Goal: Answer question/provide support

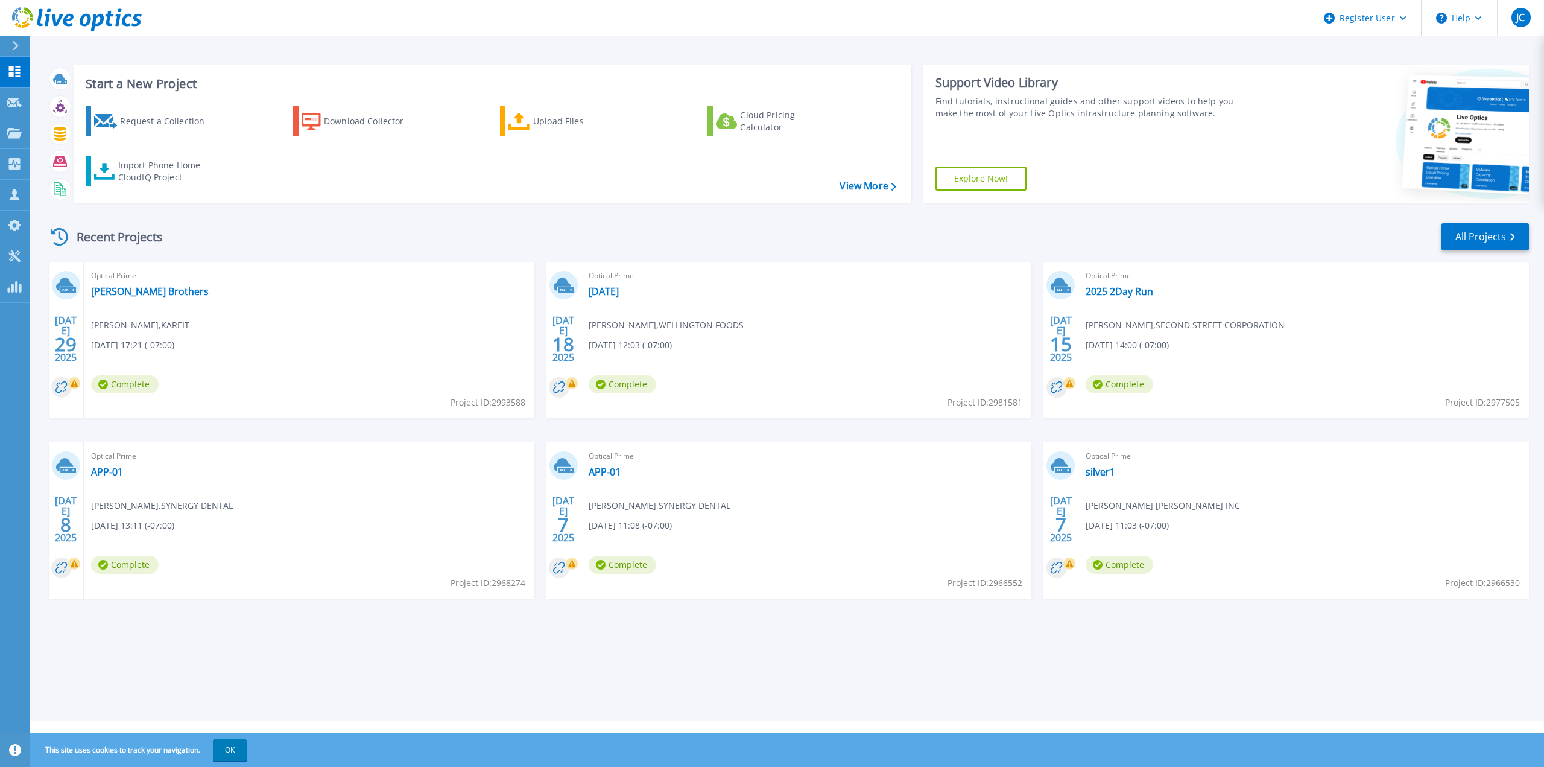
click at [490, 668] on div "Start a New Project Request a Collection Download Collector Upload Files Cloud …" at bounding box center [787, 360] width 1514 height 720
click at [16, 194] on icon at bounding box center [15, 194] width 10 height 11
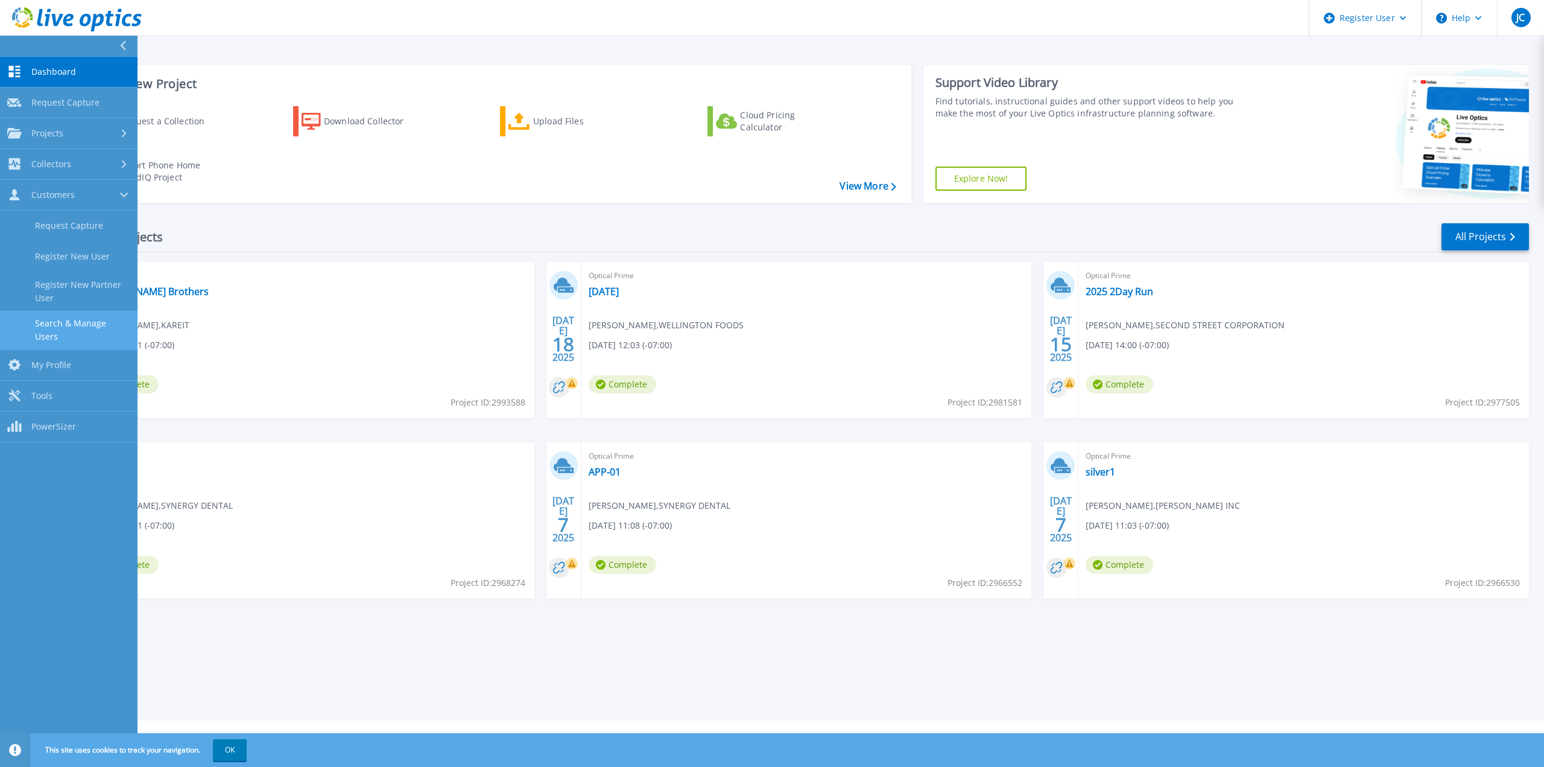
click at [80, 330] on link "Search & Manage Users" at bounding box center [69, 330] width 138 height 39
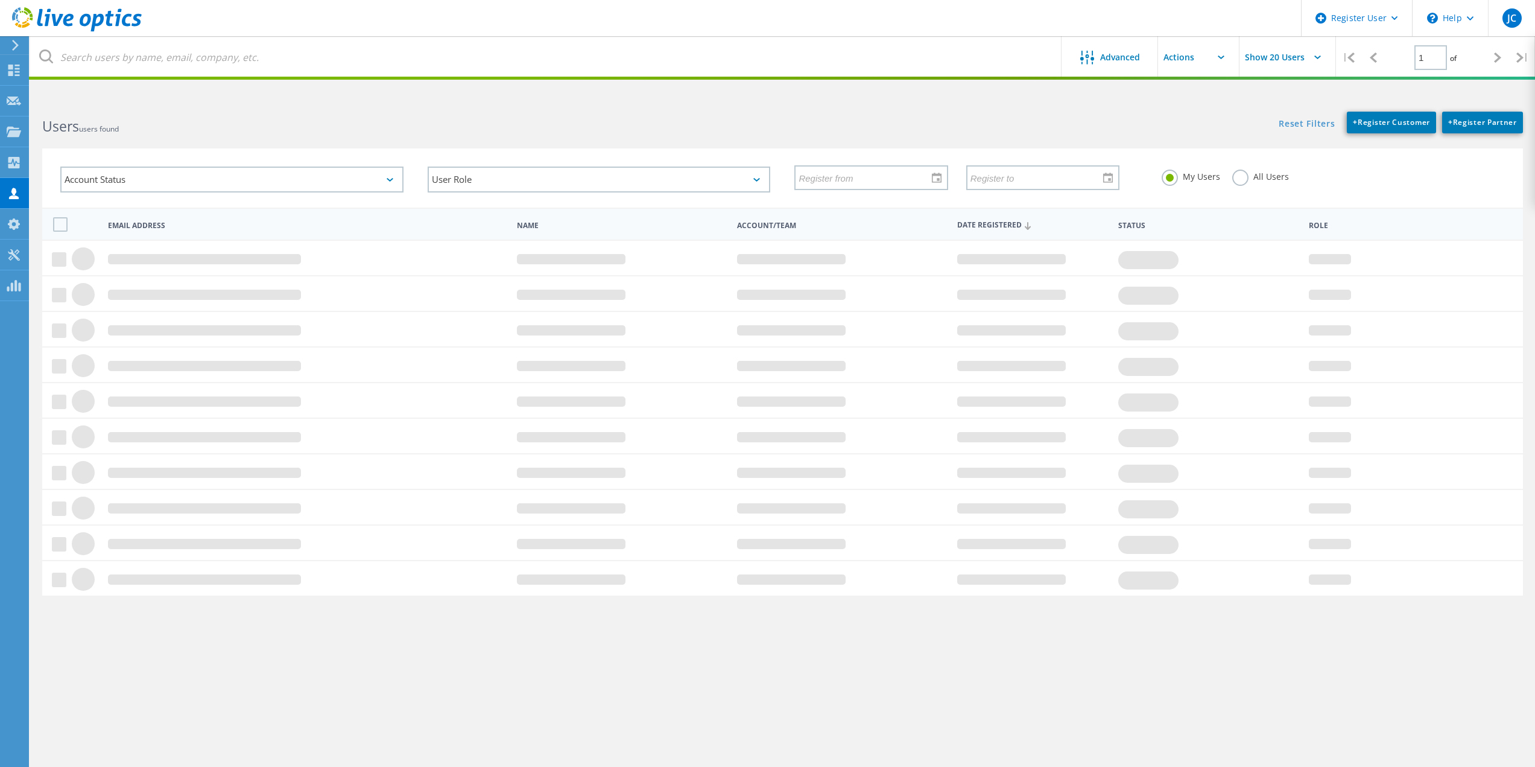
click at [1234, 177] on label "All Users" at bounding box center [1260, 174] width 57 height 11
click at [0, 0] on input "All Users" at bounding box center [0, 0] width 0 height 0
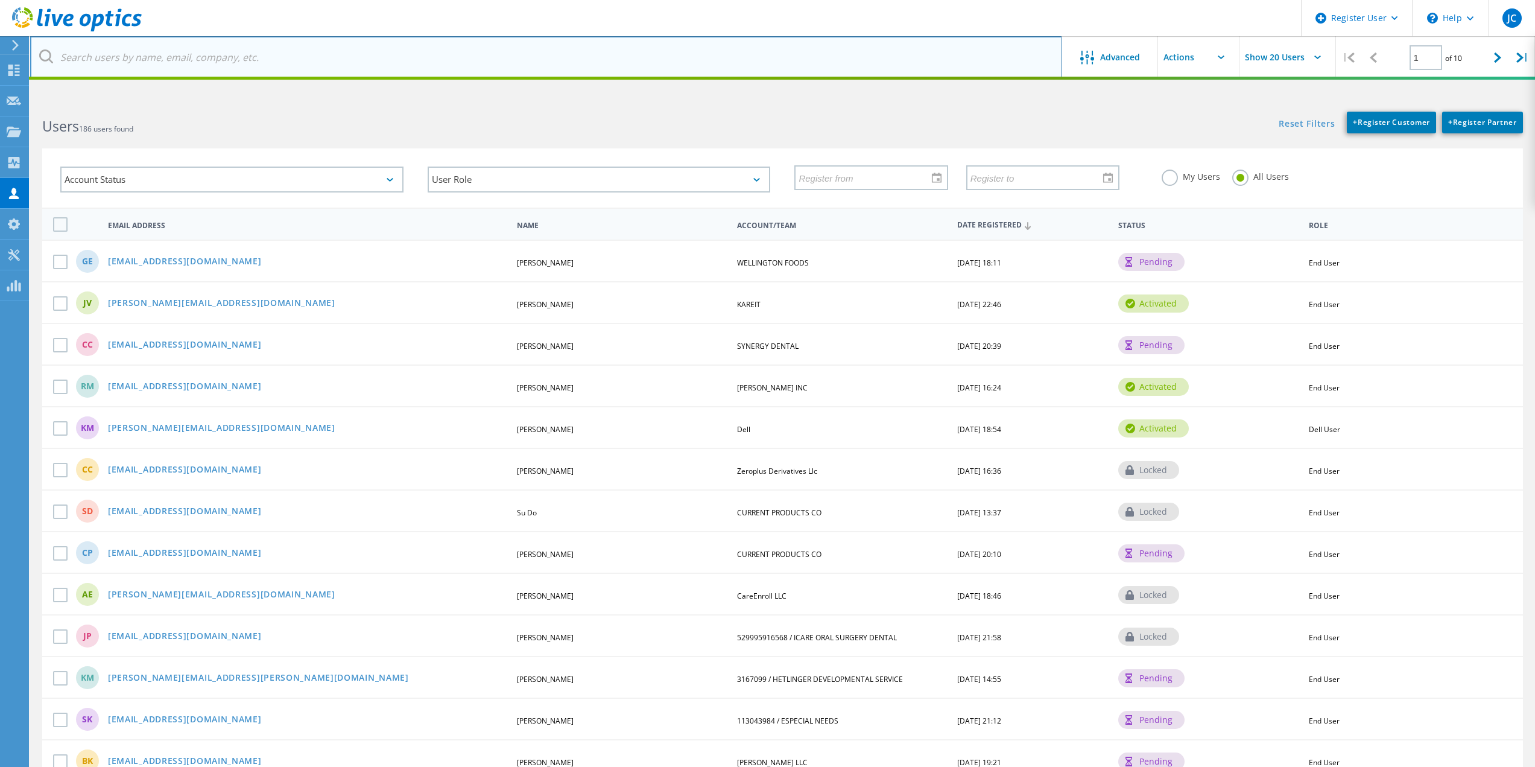
click at [280, 55] on input "text" at bounding box center [546, 57] width 1032 height 42
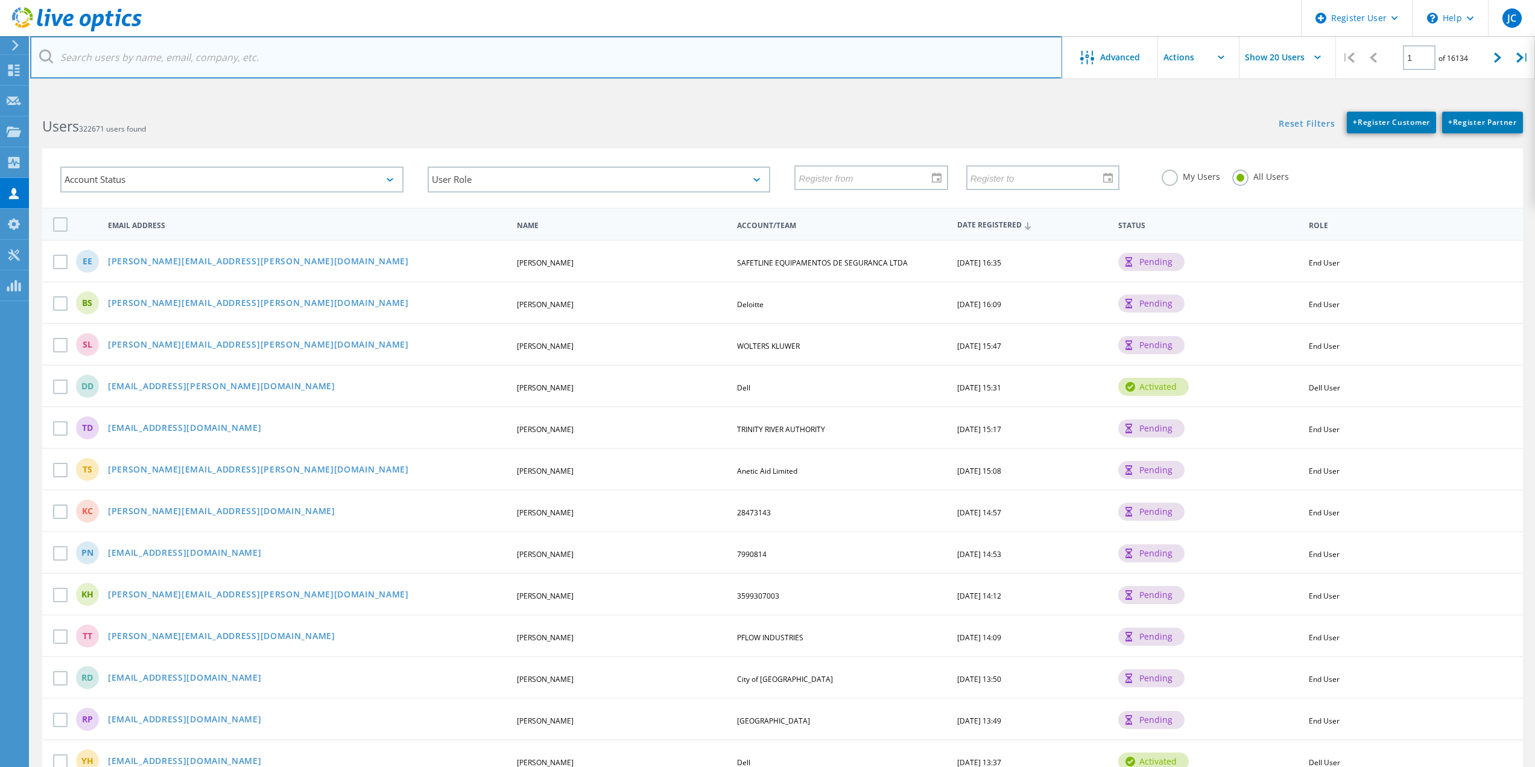
paste input "[PERSON_NAME][EMAIL_ADDRESS][DOMAIN_NAME]"
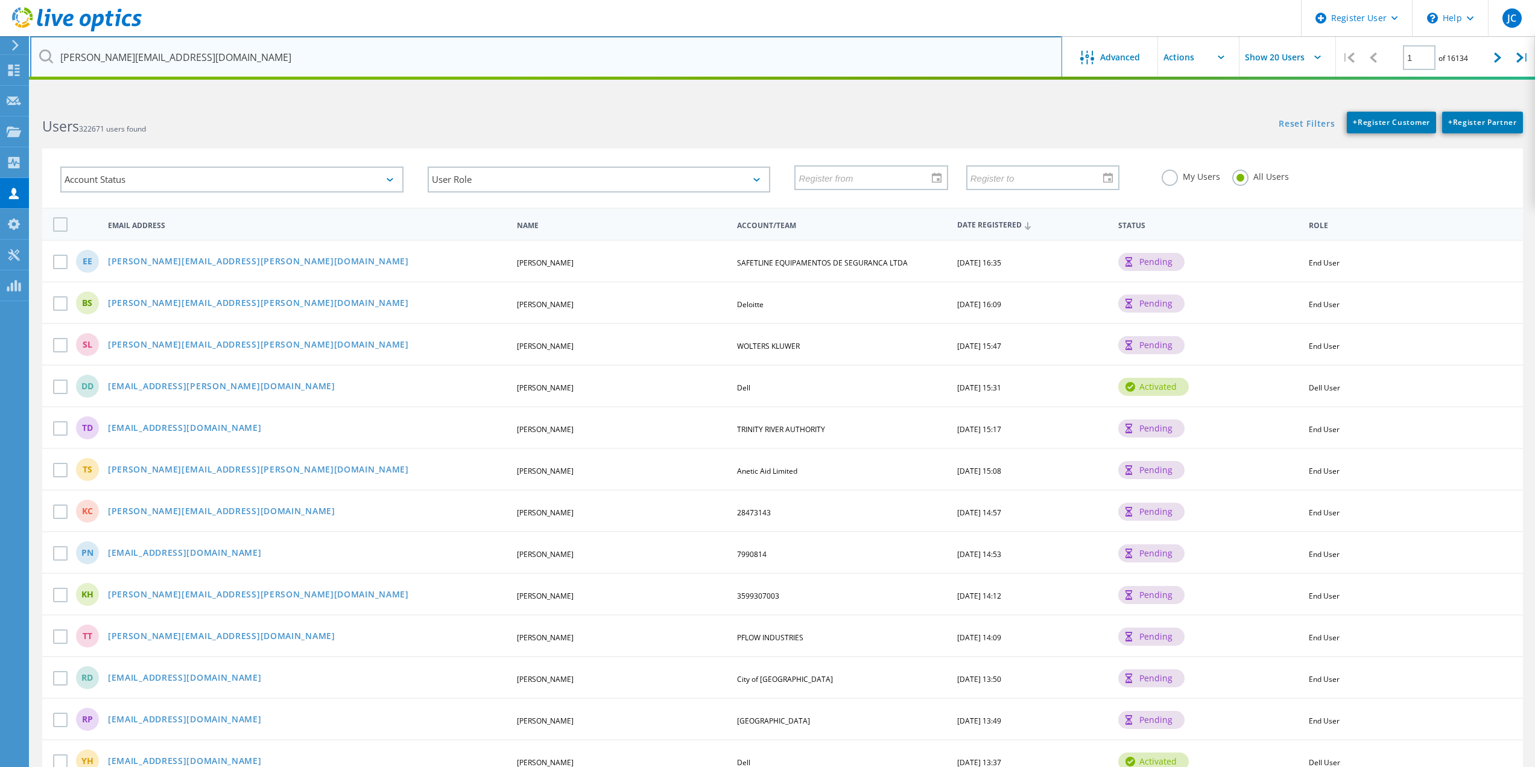
type input "[PERSON_NAME][EMAIL_ADDRESS][DOMAIN_NAME]"
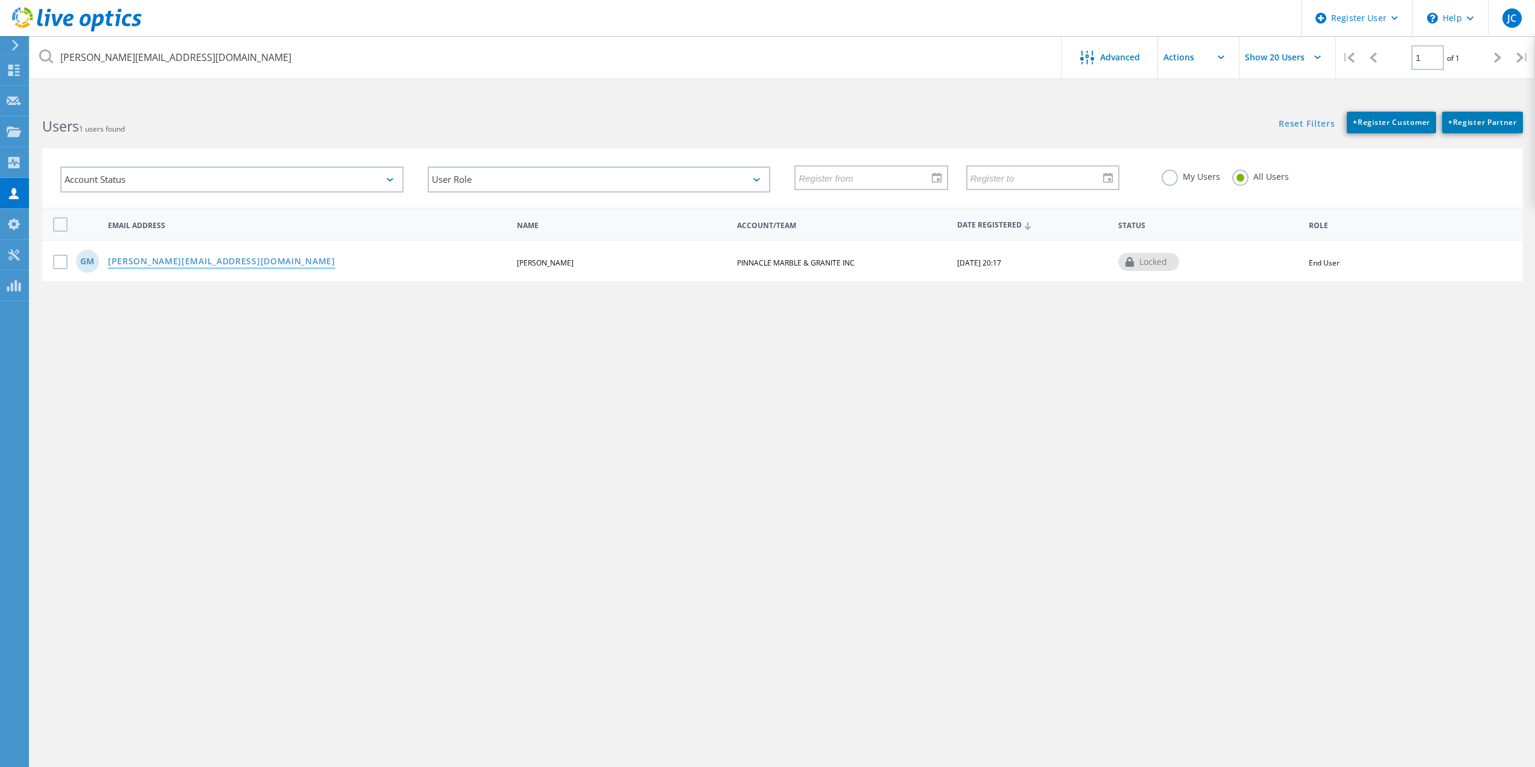
click at [179, 265] on link "[PERSON_NAME][EMAIL_ADDRESS][DOMAIN_NAME]" at bounding box center [221, 262] width 227 height 10
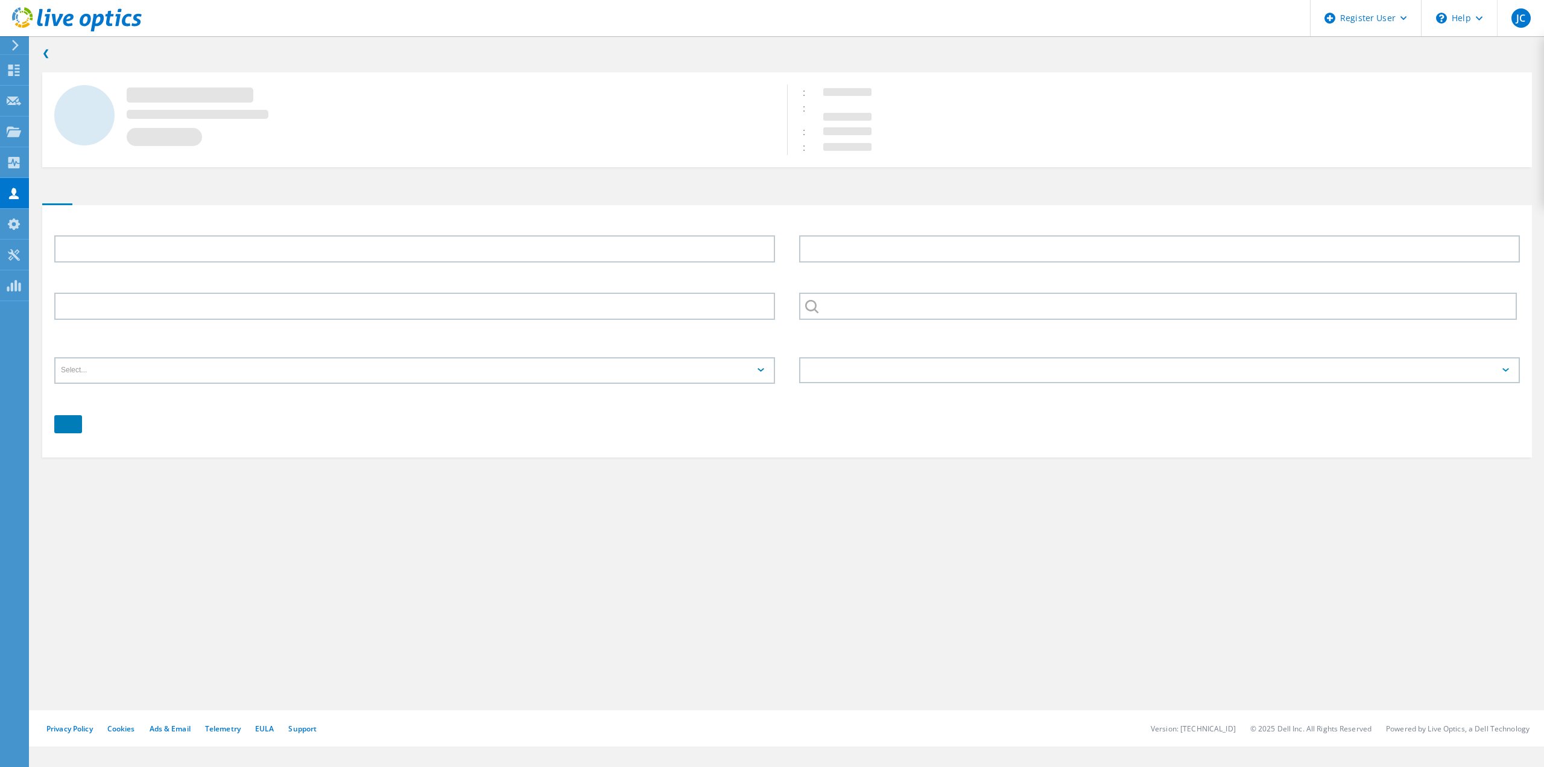
type input "[PERSON_NAME]"
type input "2144989825"
type input "PINNACLE MARBLE & GRANITE INC"
type input "English"
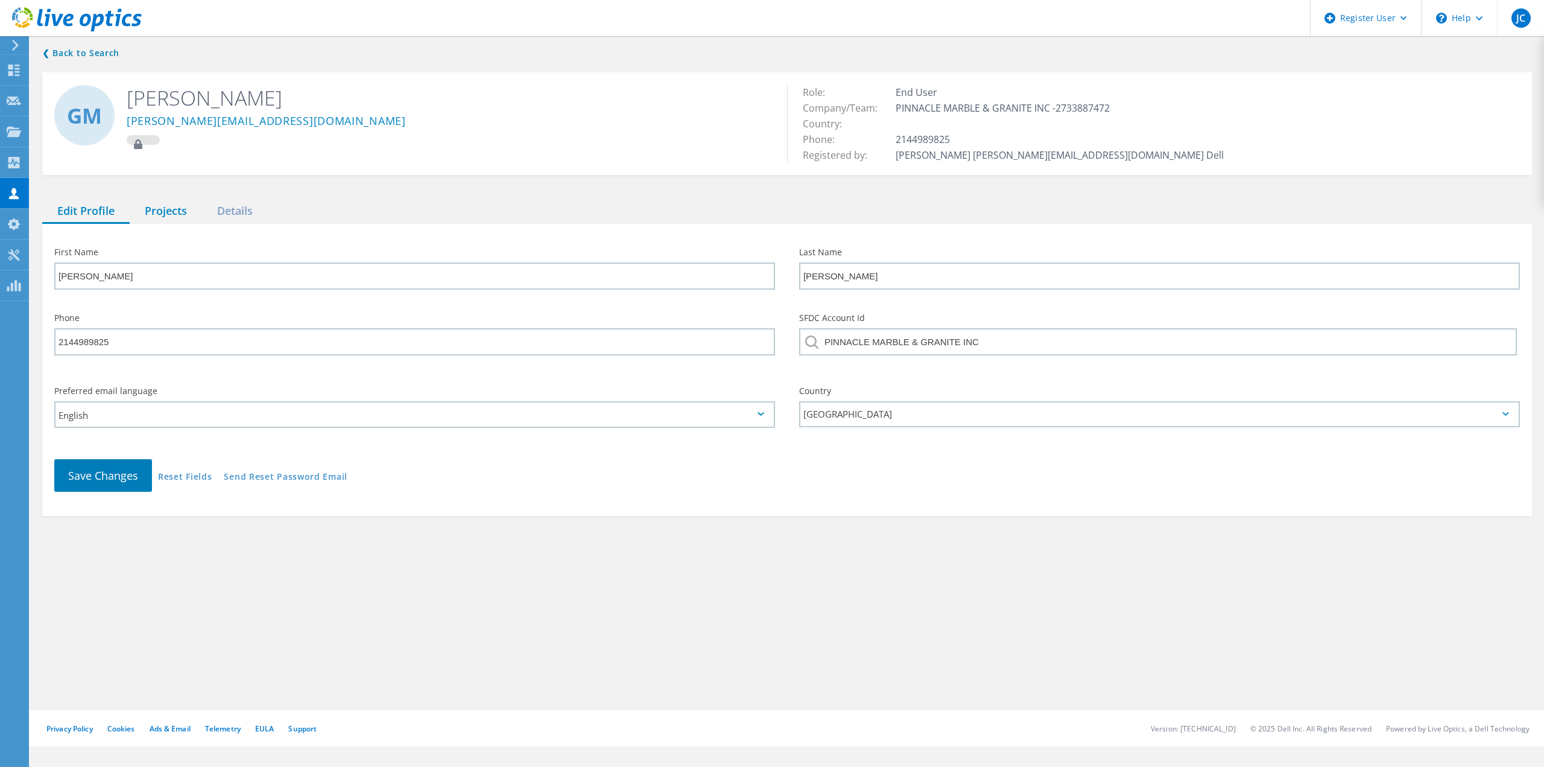
click at [165, 218] on div "Projects" at bounding box center [166, 211] width 72 height 25
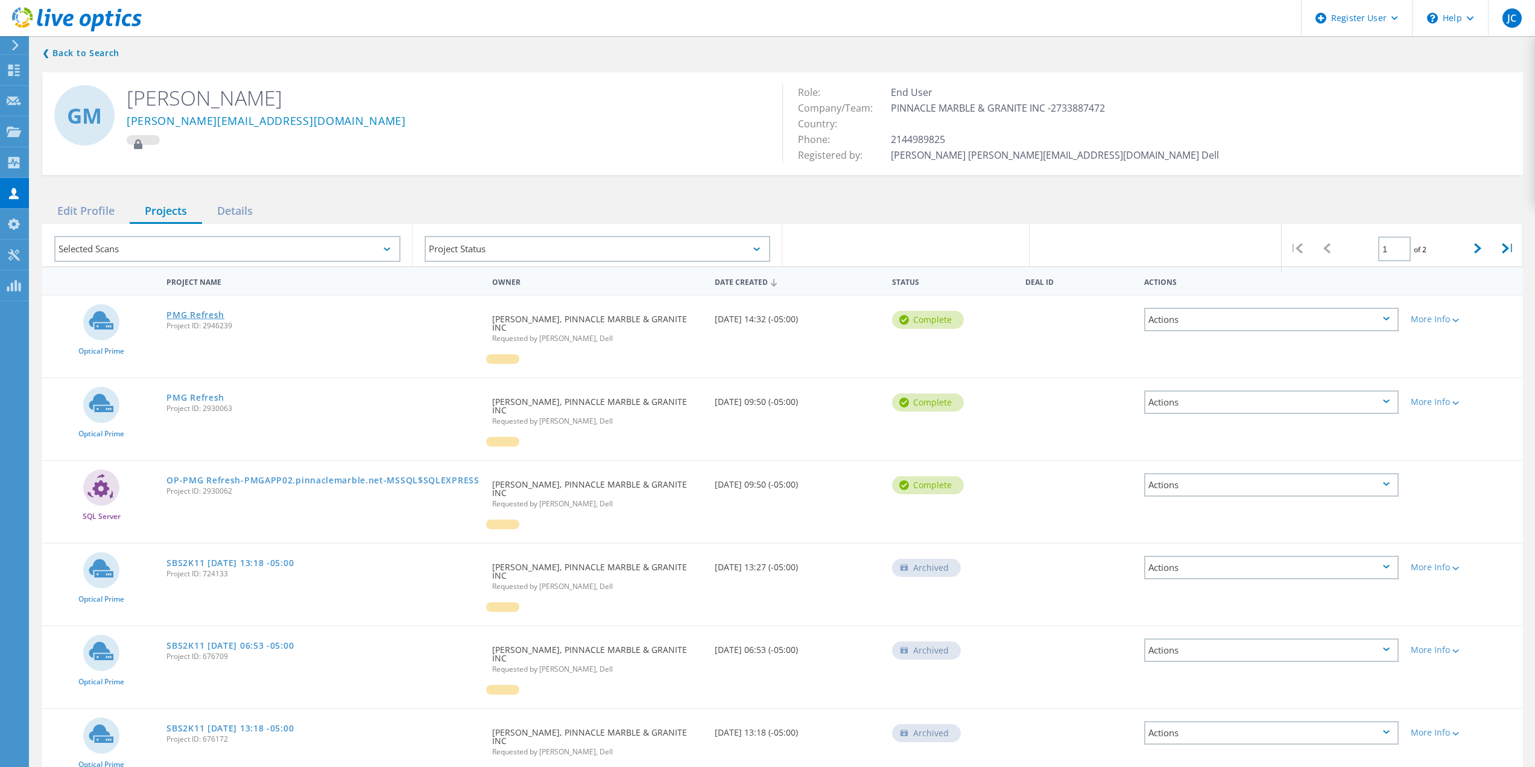
click at [171, 318] on link "PMG Refresh" at bounding box center [195, 315] width 58 height 8
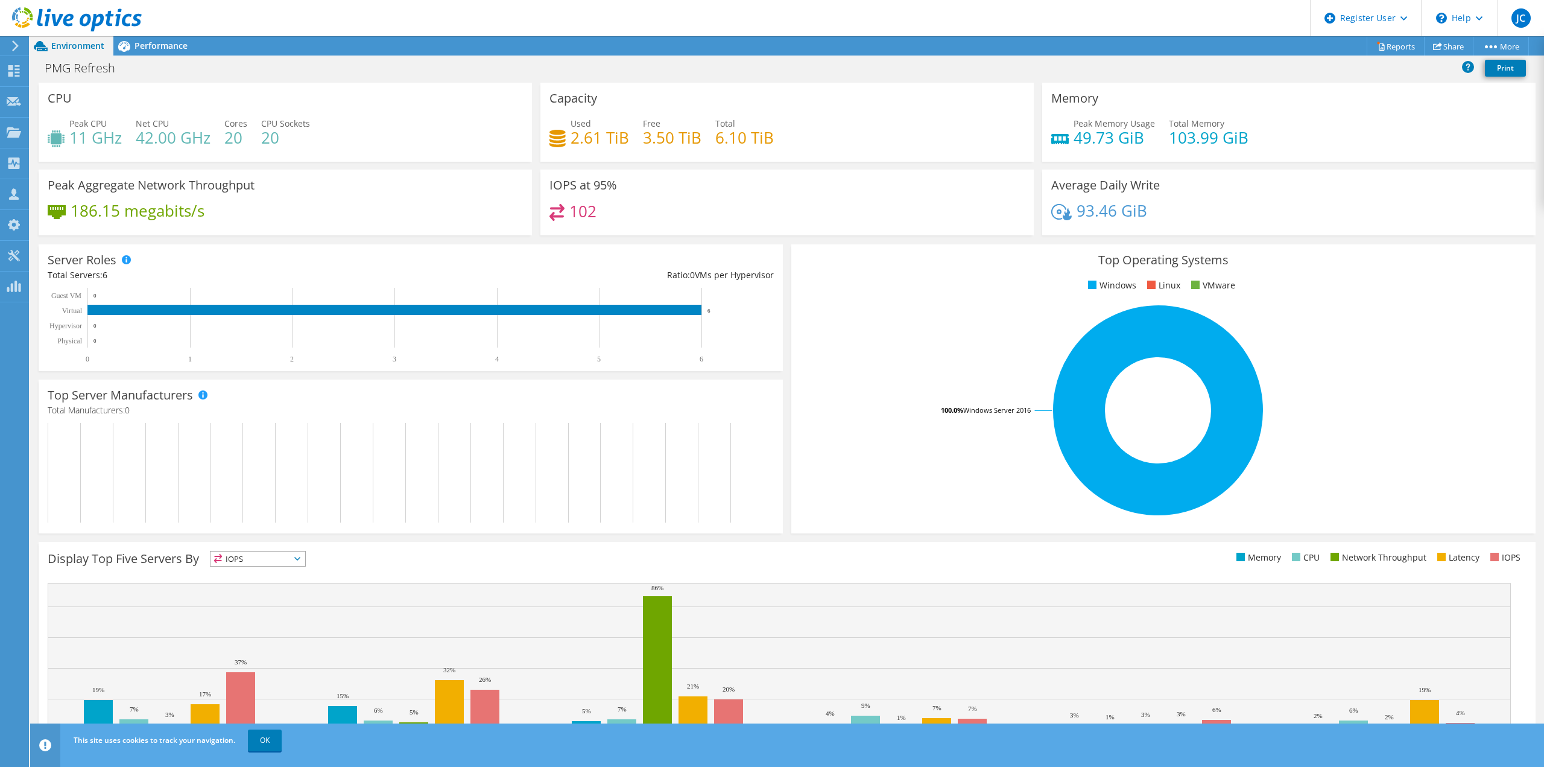
click at [165, 59] on div "PMG Refresh Print" at bounding box center [787, 68] width 1514 height 22
click at [156, 33] on header "JC Dell User Javier Cerda Javier.Cerda@Dell.com Dell My Profile Log Out \n Help…" at bounding box center [772, 18] width 1544 height 36
click at [155, 40] on span "Performance" at bounding box center [161, 45] width 53 height 11
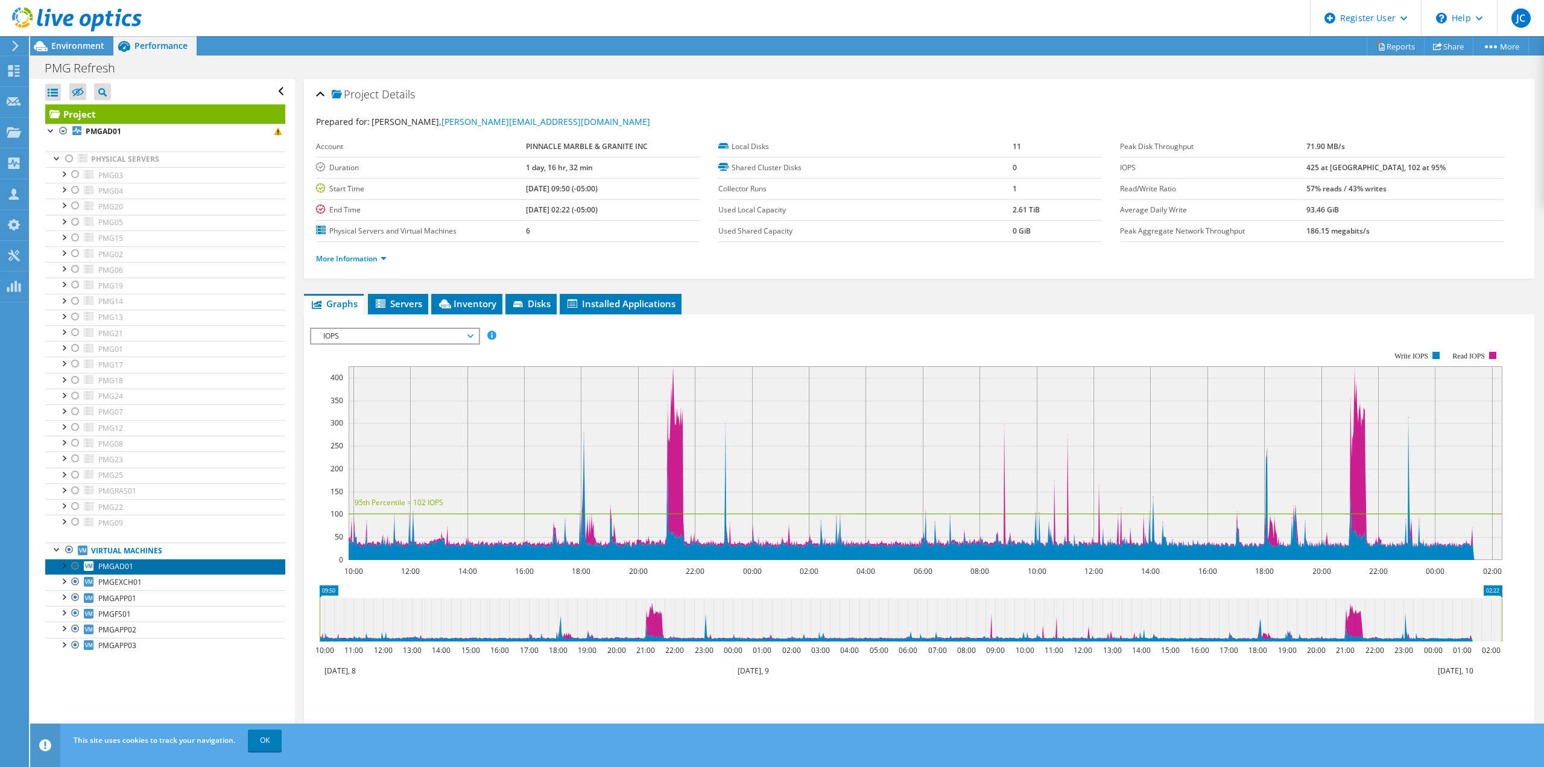
click at [127, 565] on span "PMGAD01" at bounding box center [115, 566] width 35 height 10
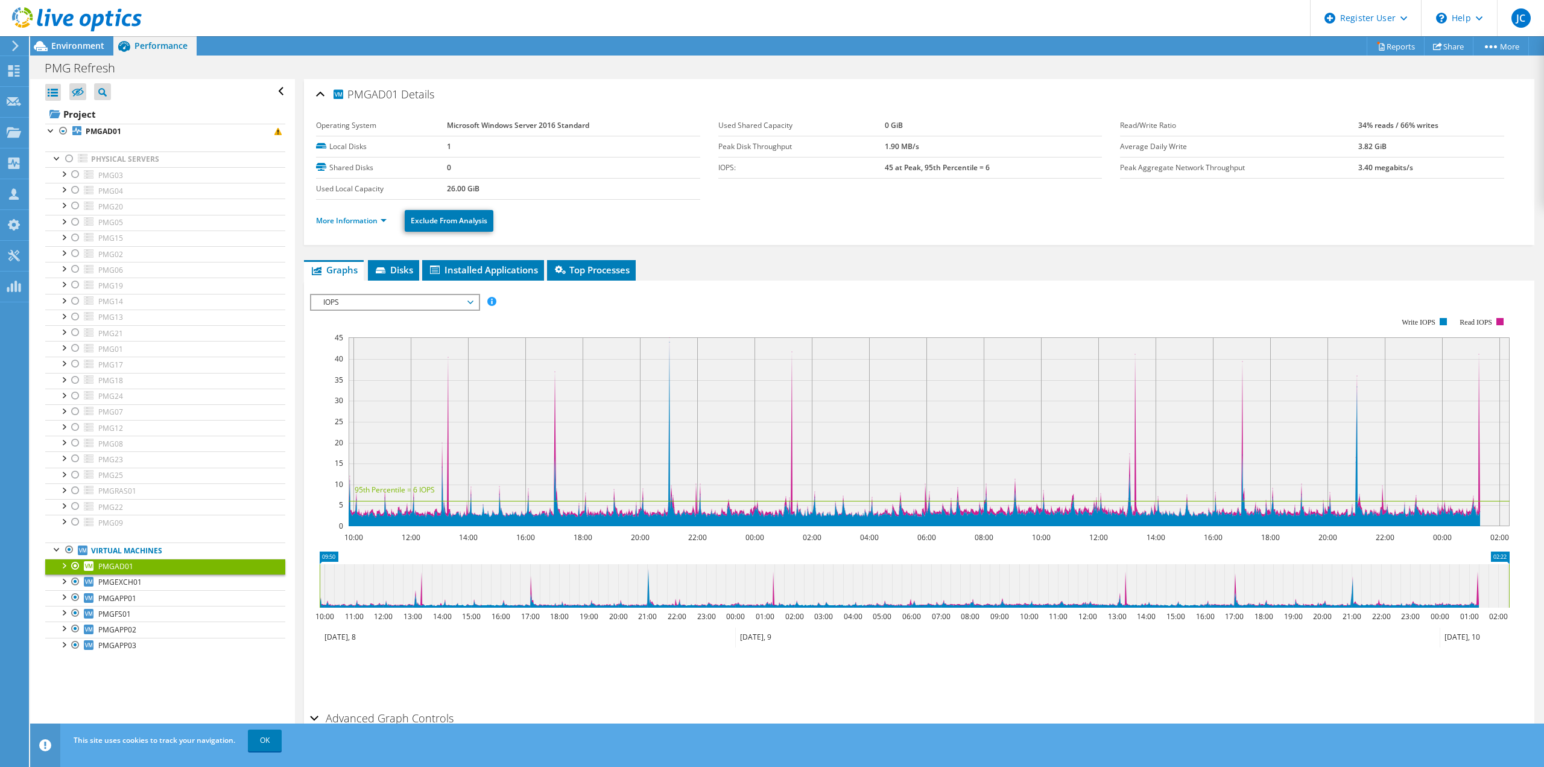
click at [391, 298] on span "IOPS" at bounding box center [394, 302] width 155 height 14
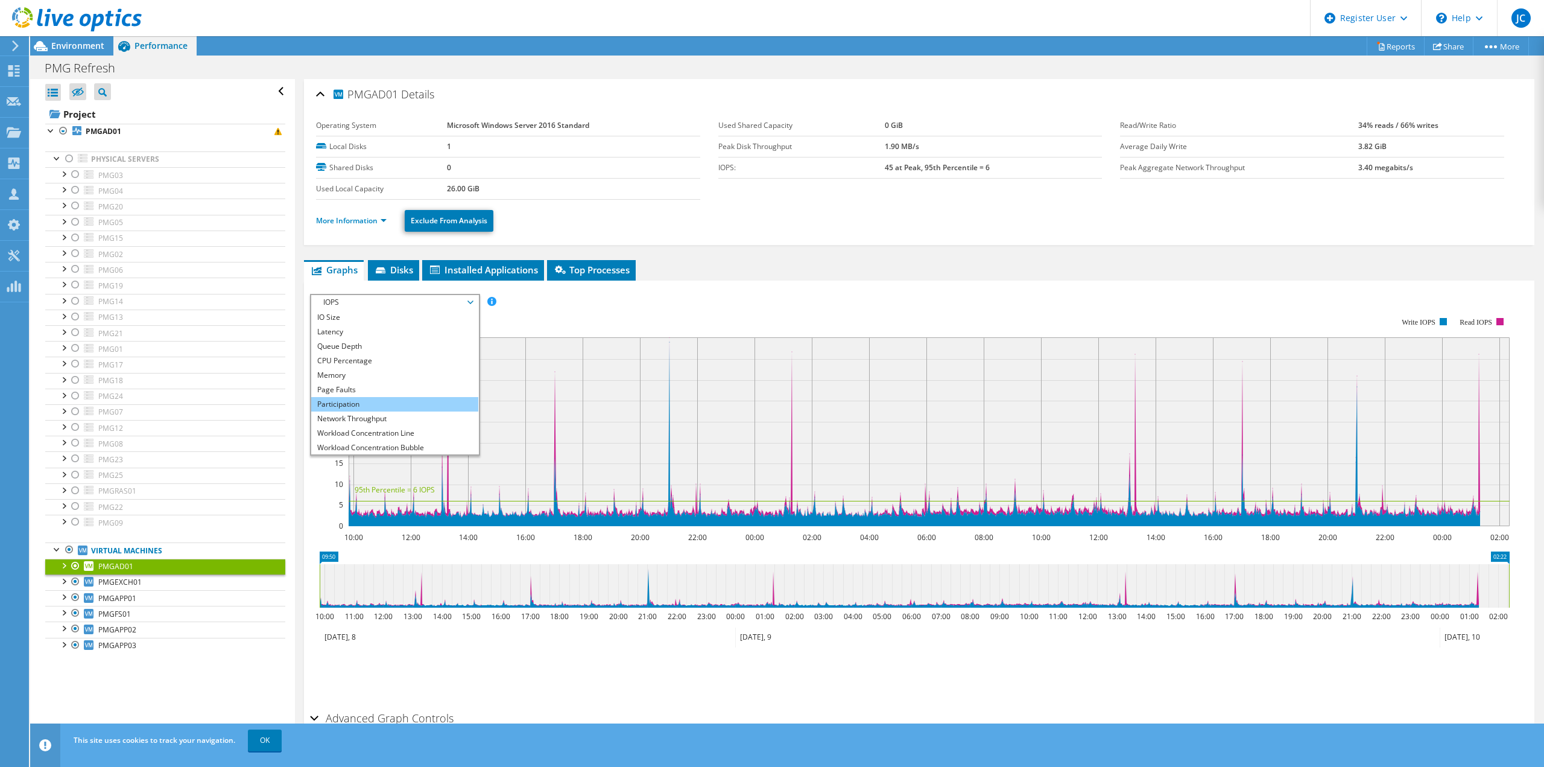
scroll to position [43, 0]
click at [329, 448] on li "All" at bounding box center [394, 447] width 167 height 14
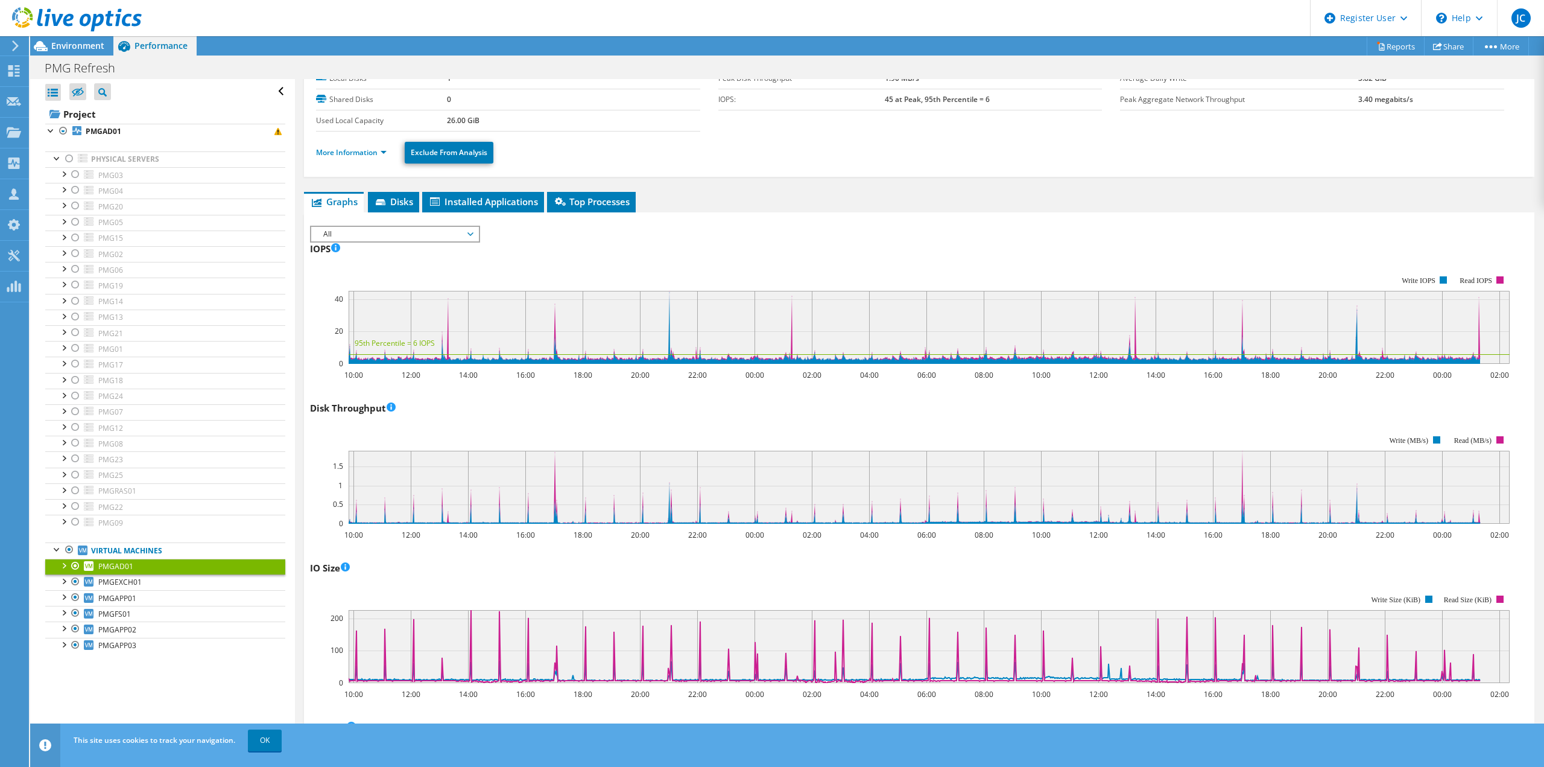
scroll to position [0, 0]
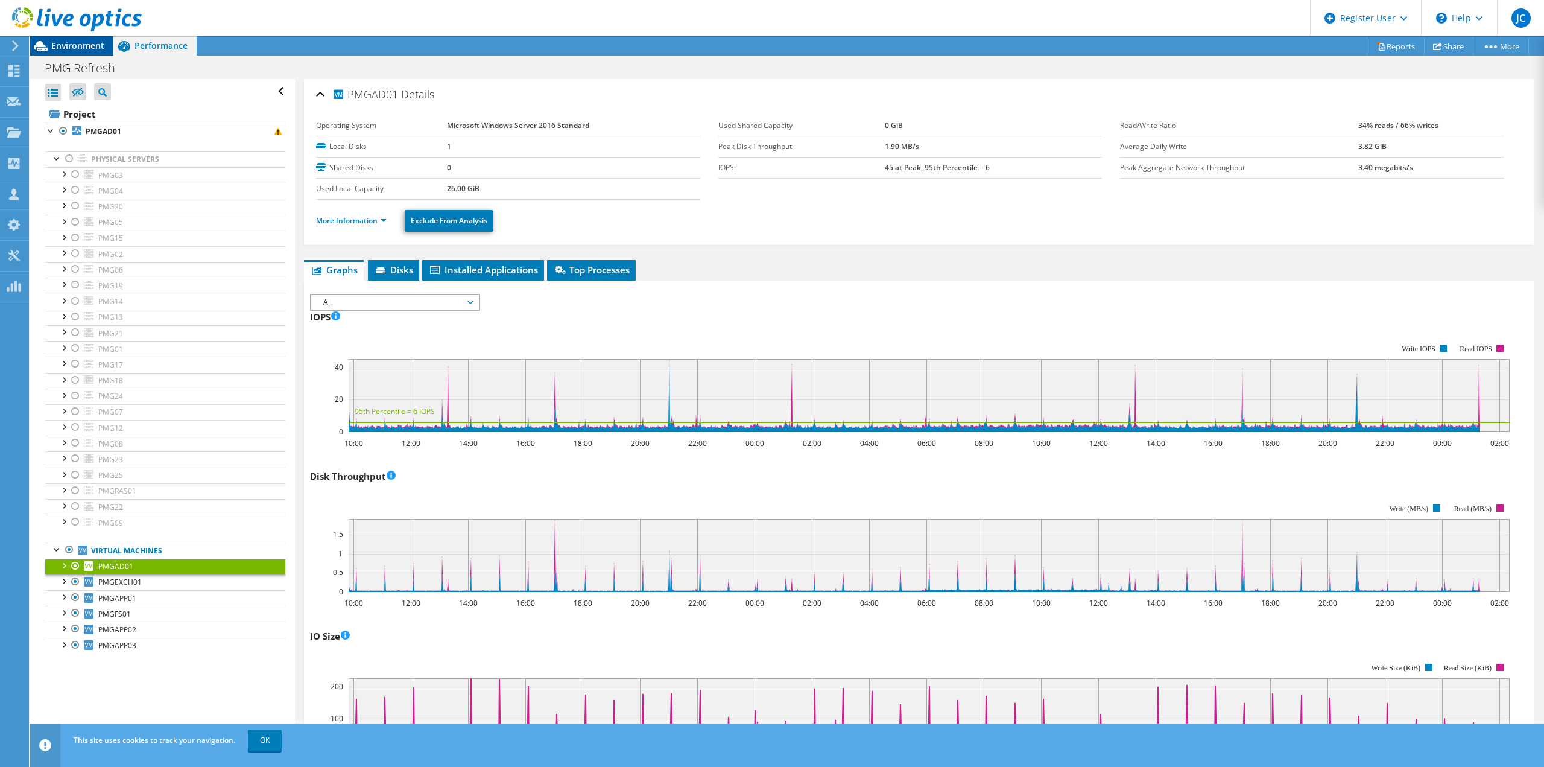
click at [88, 47] on span "Environment" at bounding box center [77, 45] width 53 height 11
